Goal: Task Accomplishment & Management: Manage account settings

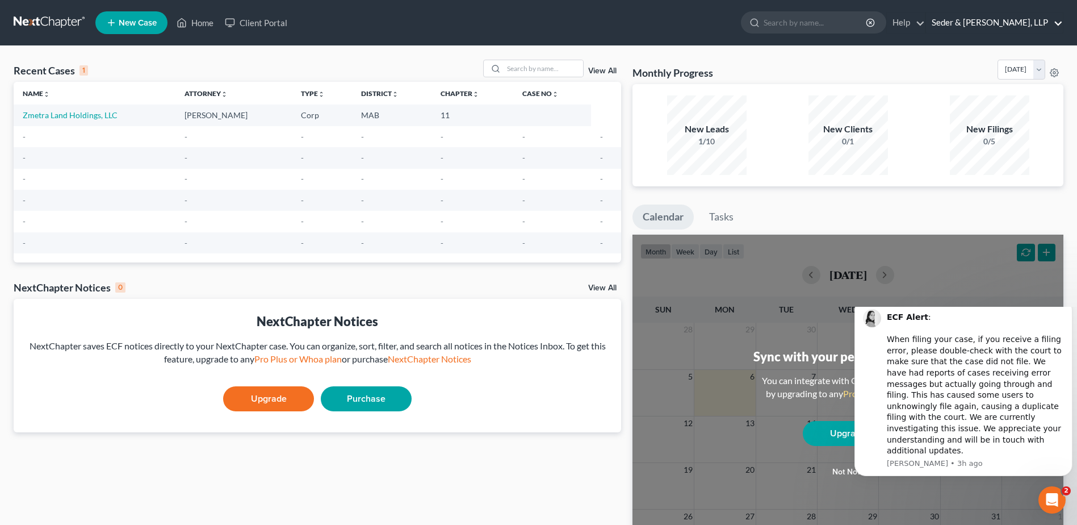
click at [1010, 30] on link "Seder & [PERSON_NAME], LLP" at bounding box center [994, 22] width 137 height 20
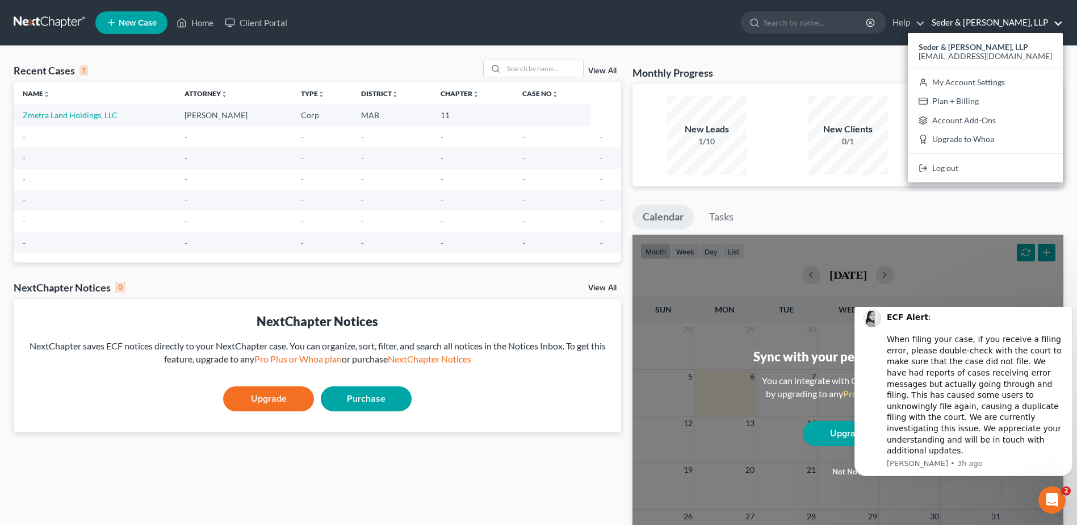
click at [1011, 30] on link "Seder & [PERSON_NAME], LLP" at bounding box center [994, 22] width 137 height 20
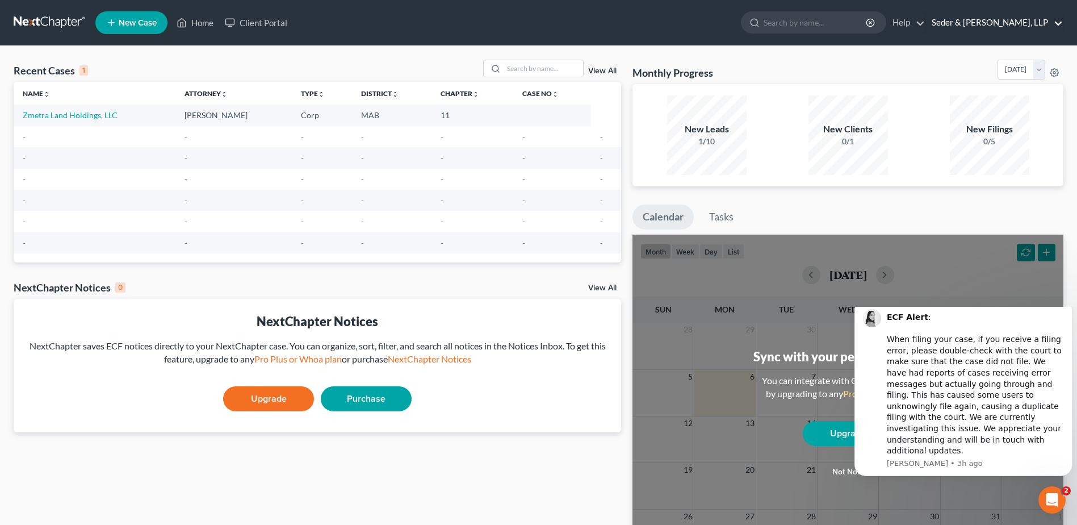
click at [1008, 23] on link "Seder & Chandler, LLP" at bounding box center [994, 22] width 137 height 20
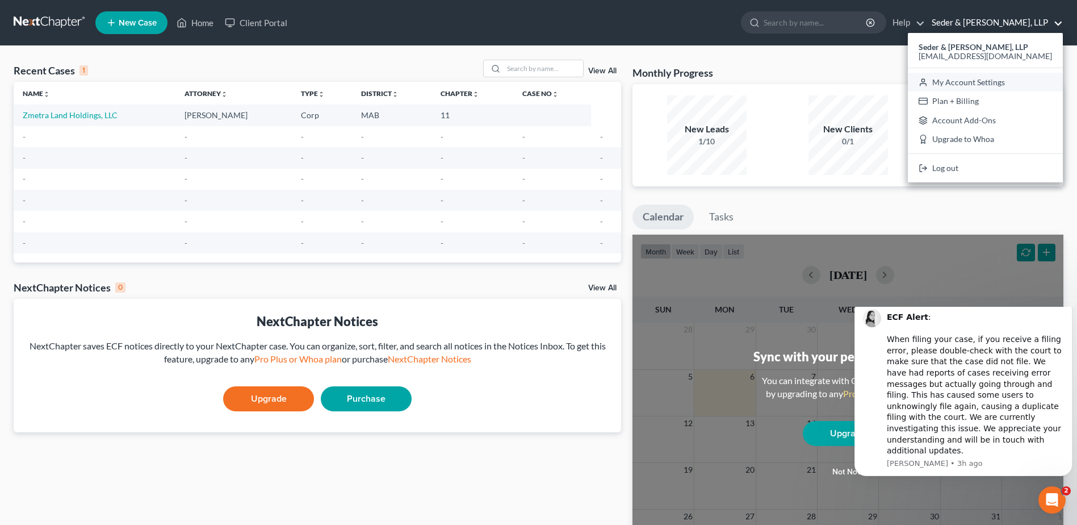
click at [1000, 85] on link "My Account Settings" at bounding box center [985, 82] width 155 height 19
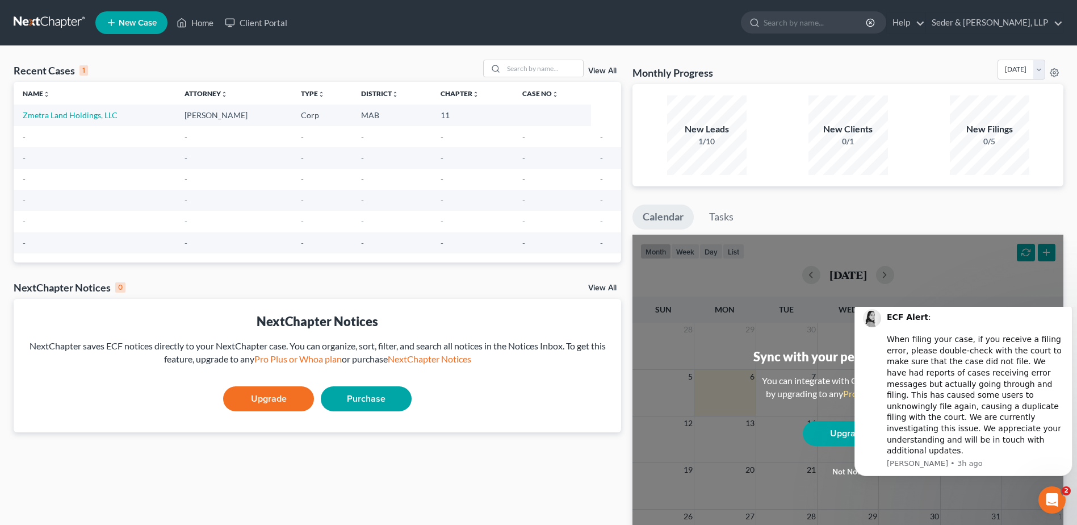
select select "39"
select select "24"
select select "22"
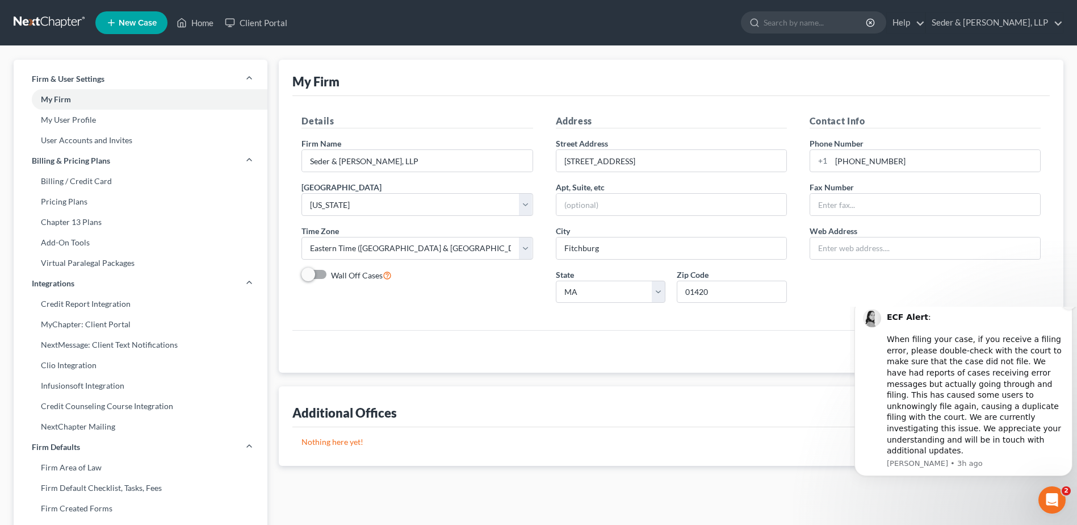
click at [1069, 305] on icon "Dismiss notification" at bounding box center [1069, 302] width 6 height 6
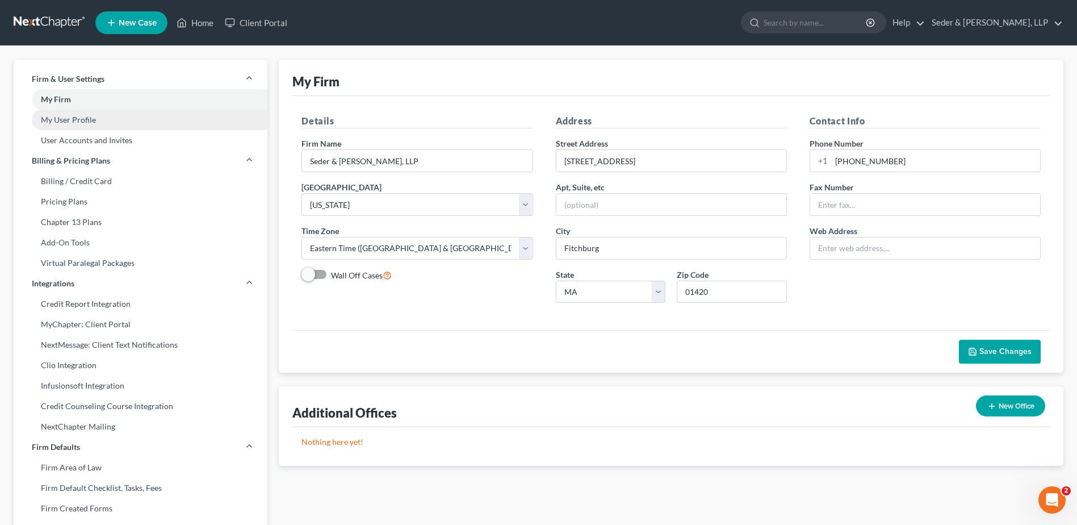
click at [82, 119] on link "My User Profile" at bounding box center [141, 120] width 254 height 20
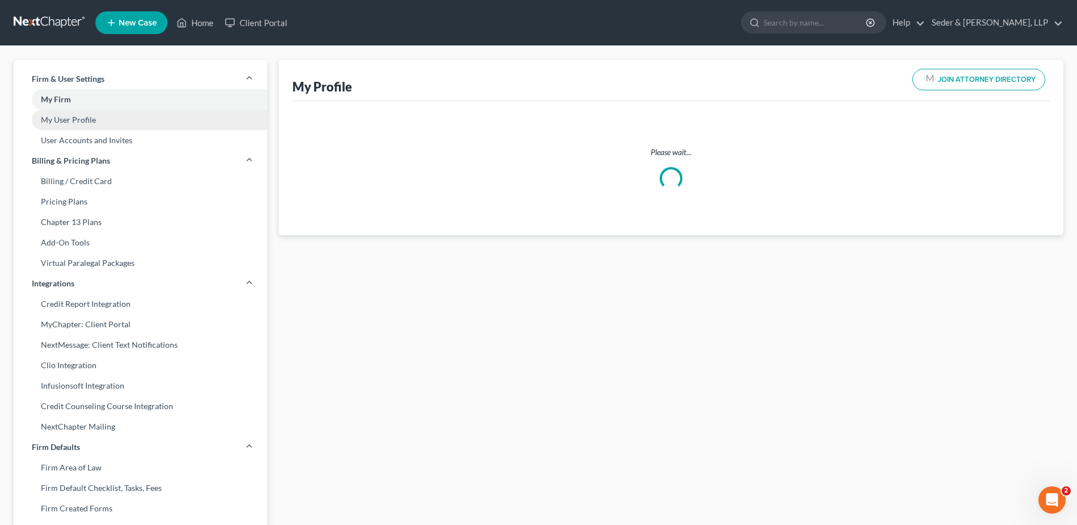
select select "22"
select select "attorney"
select select "0"
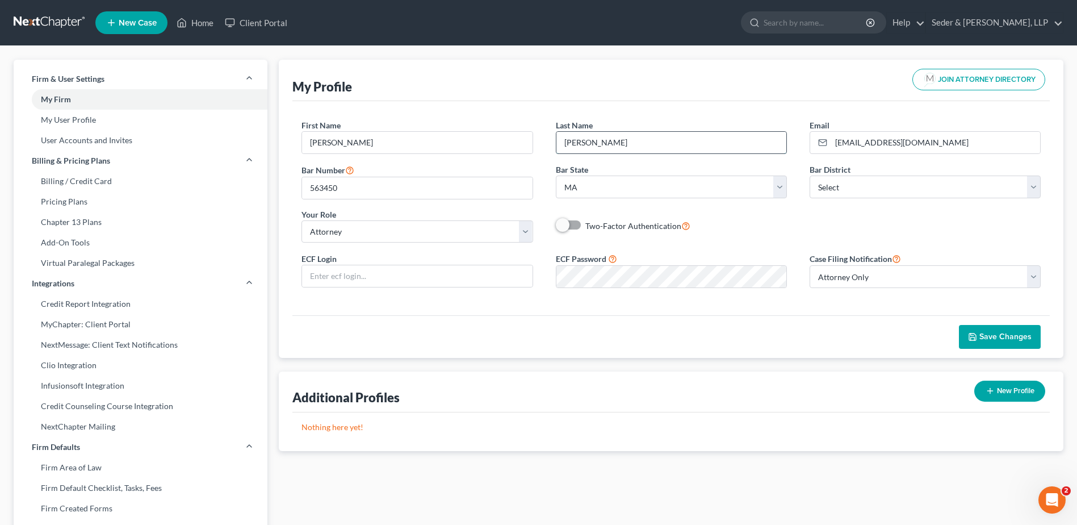
click at [644, 143] on input "O'CONNOR, JR." at bounding box center [671, 143] width 230 height 22
drag, startPoint x: 637, startPoint y: 142, endPoint x: 554, endPoint y: 141, distance: 83.5
click at [554, 140] on div "Last Name * O'CONNOR, JR." at bounding box center [672, 136] width 254 height 35
type input "O'Connor"
click at [467, 147] on input "James" at bounding box center [417, 143] width 230 height 22
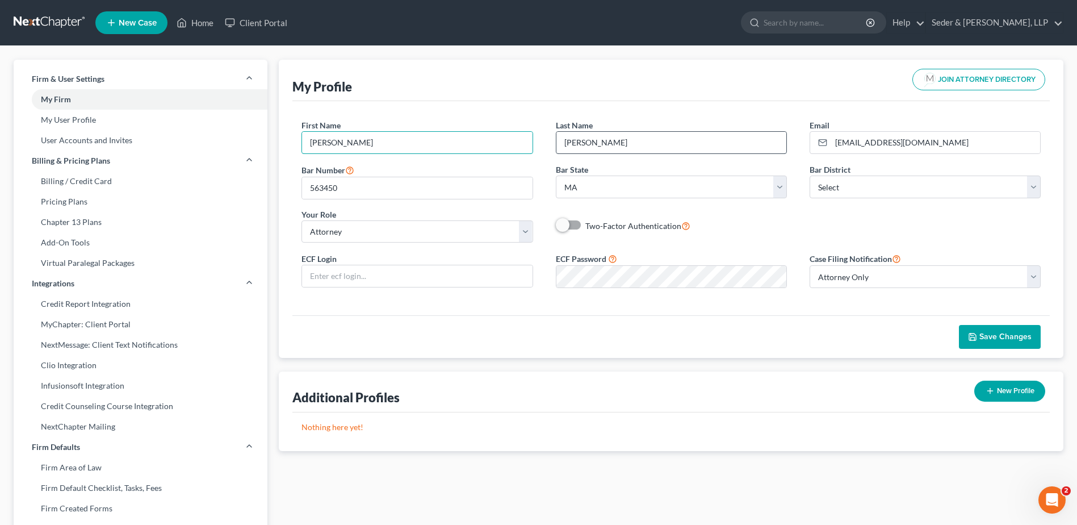
type input "James L."
click at [635, 143] on input "O'Connor" at bounding box center [671, 143] width 230 height 22
type input "O'Connor, Jr."
click at [1001, 337] on span "Save Changes" at bounding box center [1005, 337] width 52 height 10
click at [90, 122] on link "My User Profile" at bounding box center [141, 120] width 254 height 20
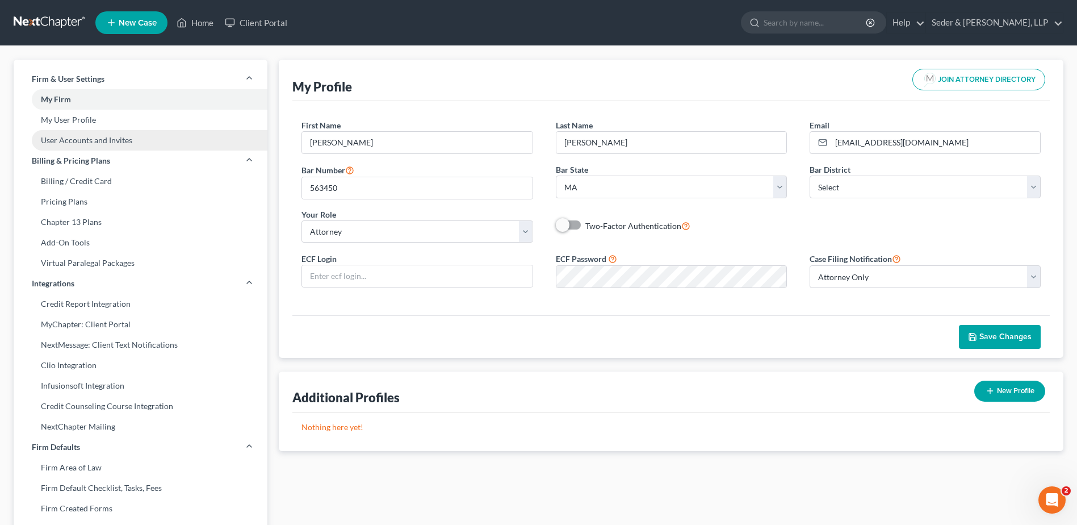
click at [110, 143] on link "User Accounts and Invites" at bounding box center [141, 140] width 254 height 20
select select "0"
select select "2"
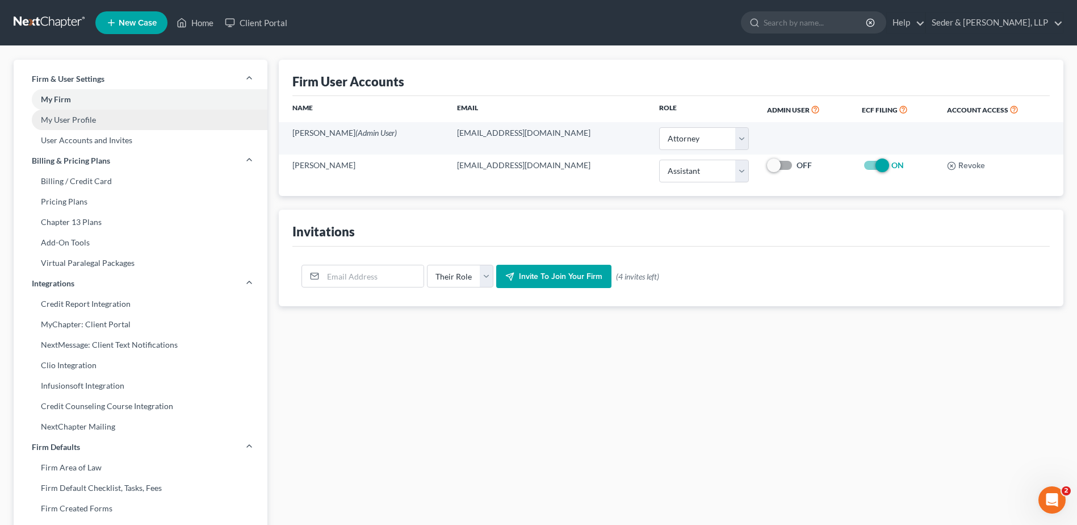
click at [81, 120] on link "My User Profile" at bounding box center [141, 120] width 254 height 20
select select "22"
select select "attorney"
select select "0"
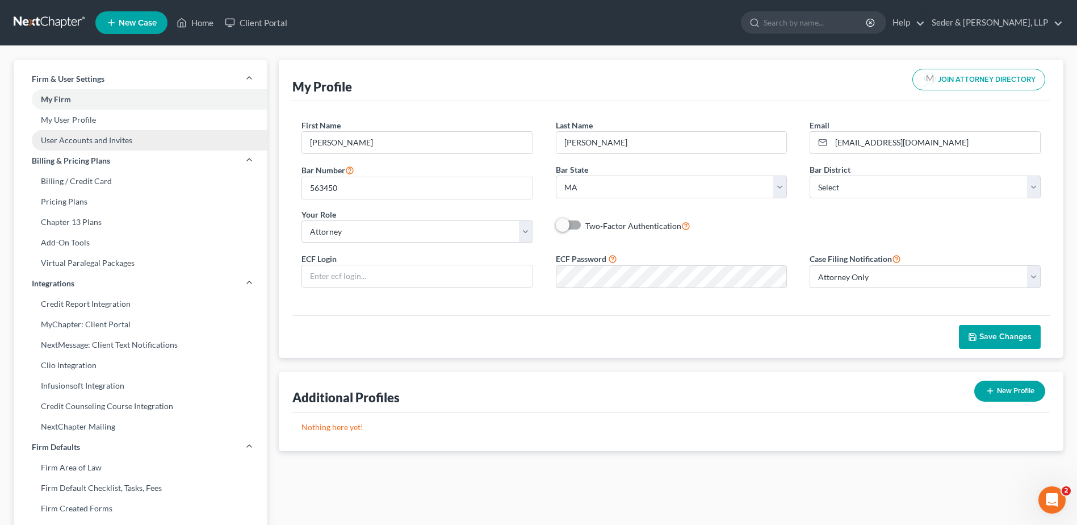
click at [87, 137] on link "User Accounts and Invites" at bounding box center [141, 140] width 254 height 20
select select "0"
select select "2"
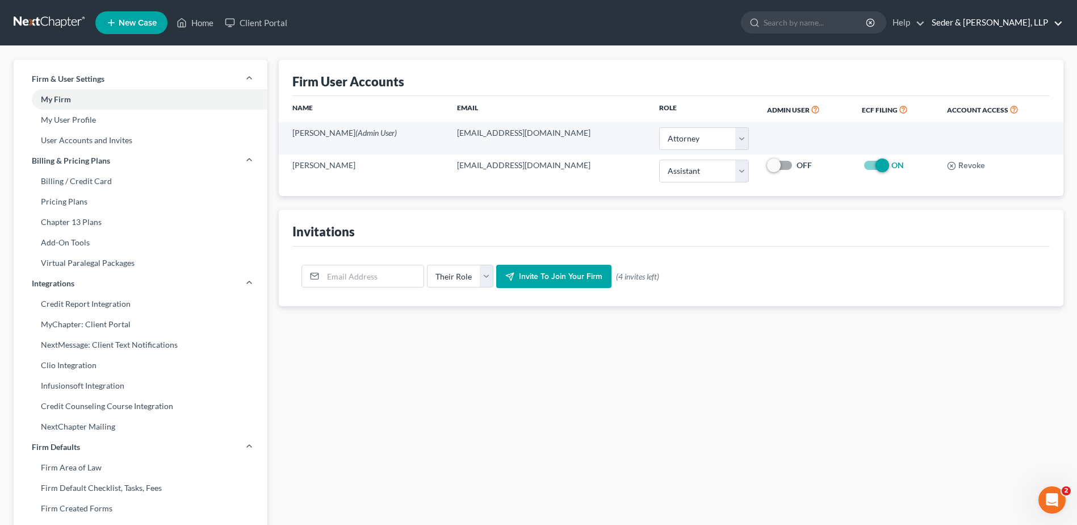
click at [1026, 23] on link "Seder & Chandler, LLP" at bounding box center [994, 22] width 137 height 20
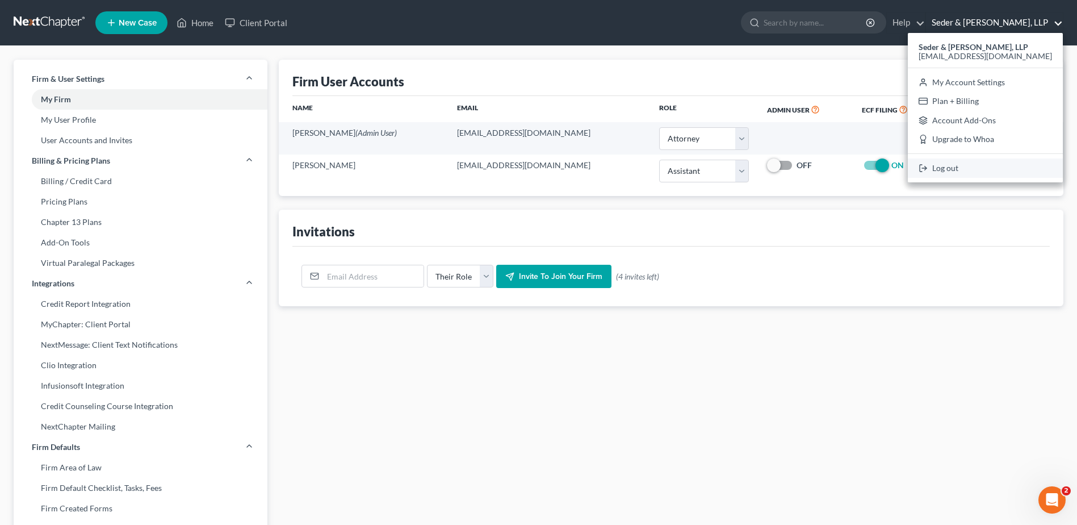
click at [993, 169] on link "Log out" at bounding box center [985, 167] width 155 height 19
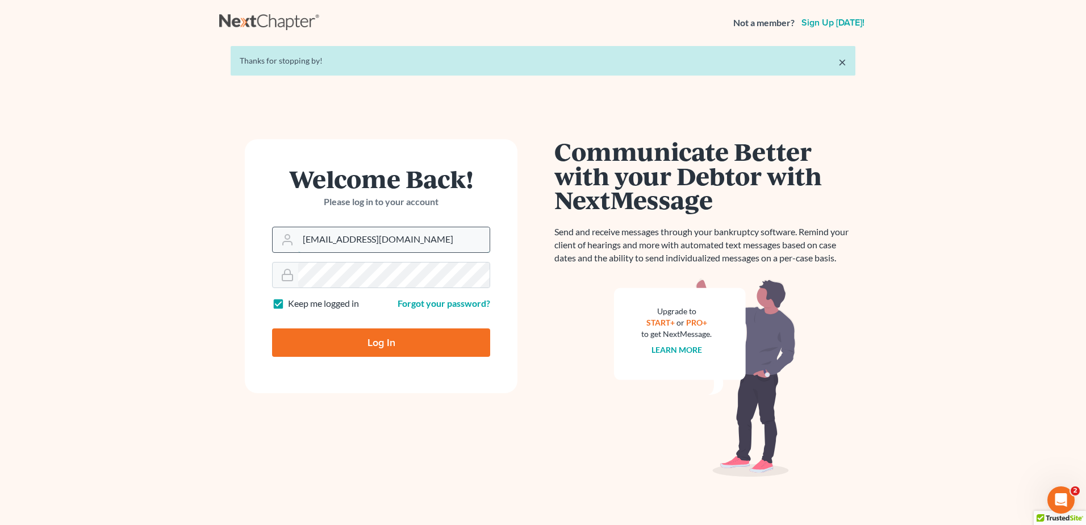
click at [409, 245] on input "[EMAIL_ADDRESS][DOMAIN_NAME]" at bounding box center [393, 239] width 191 height 25
type input "[EMAIL_ADDRESS][DOMAIN_NAME]"
click at [374, 336] on input "Log In" at bounding box center [381, 342] width 218 height 28
type input "Thinking..."
